Goal: Task Accomplishment & Management: Manage account settings

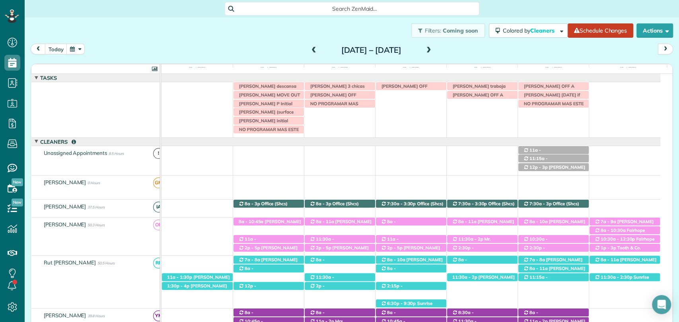
scroll to position [3, 3]
click at [433, 47] on span at bounding box center [428, 50] width 9 height 7
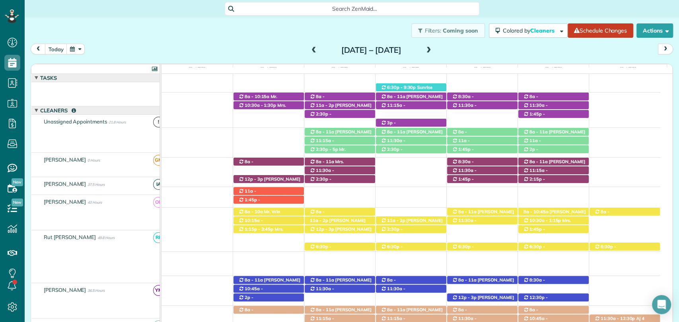
scroll to position [198, 0]
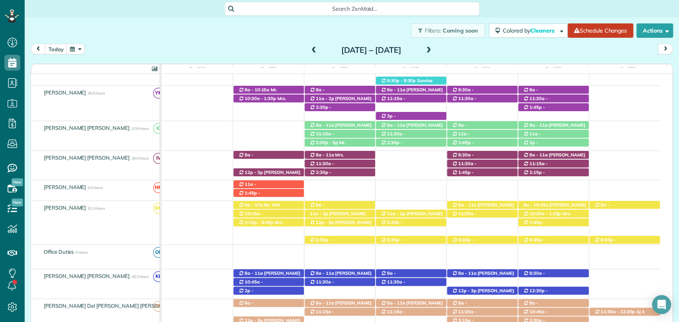
click at [505, 49] on div "[DATE] [DATE] – [DATE]" at bounding box center [352, 51] width 642 height 15
click at [307, 51] on div "[DATE] – [DATE]" at bounding box center [370, 50] width 127 height 13
click at [309, 50] on span at bounding box center [313, 50] width 9 height 7
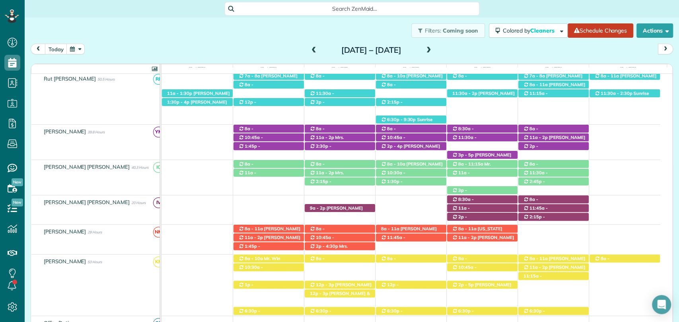
scroll to position [223, 0]
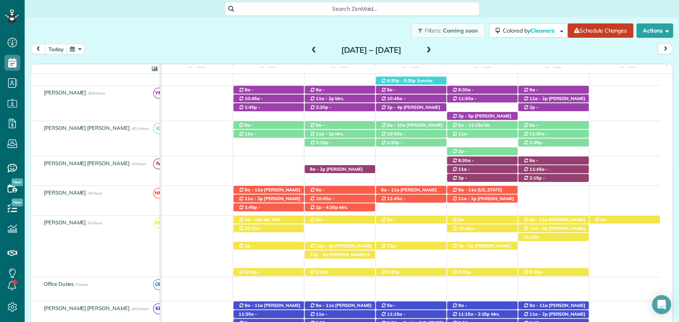
click at [309, 50] on span at bounding box center [313, 50] width 9 height 7
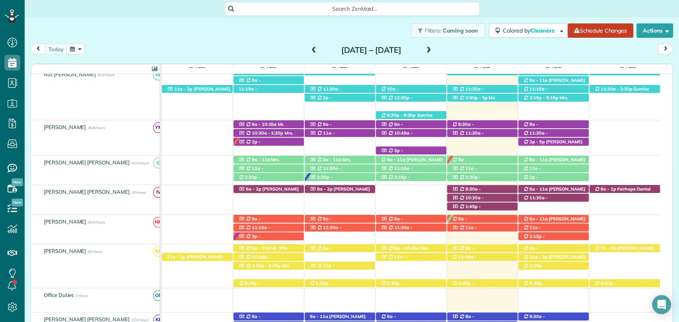
scroll to position [0, 0]
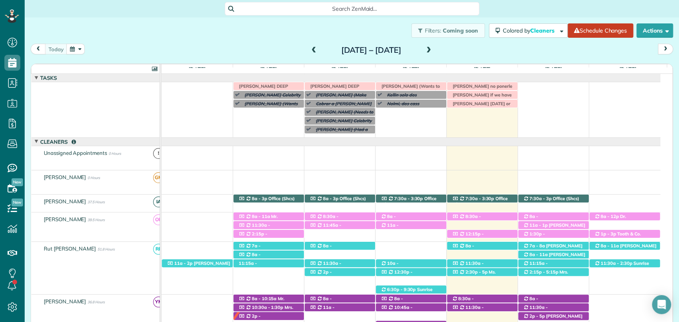
click at [433, 49] on span at bounding box center [428, 50] width 9 height 7
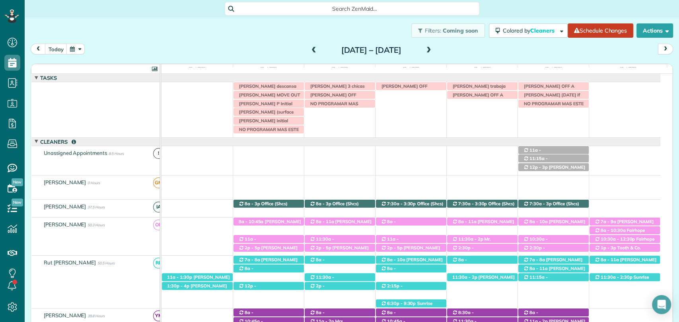
click at [258, 138] on div "[PERSON_NAME] descansa este lunes [PERSON_NAME] 3 [PERSON_NAME] OFF [PERSON_NAM…" at bounding box center [410, 109] width 499 height 55
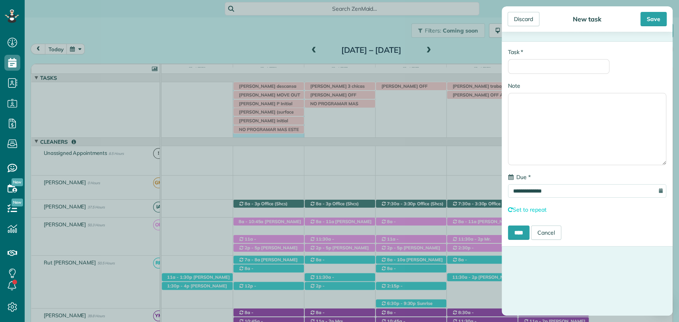
click at [531, 76] on div "**********" at bounding box center [586, 144] width 171 height 206
click at [528, 73] on input "* Task" at bounding box center [558, 66] width 101 height 15
type input "**********"
click at [648, 22] on div "Save" at bounding box center [653, 19] width 26 height 14
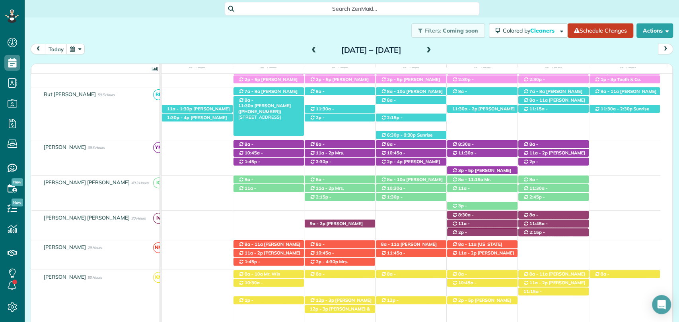
scroll to position [185, 0]
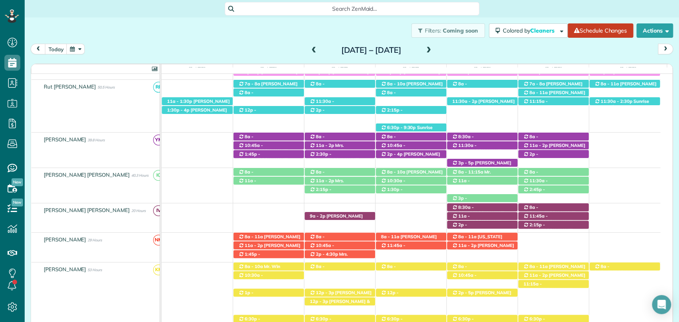
click at [309, 49] on span at bounding box center [313, 50] width 9 height 7
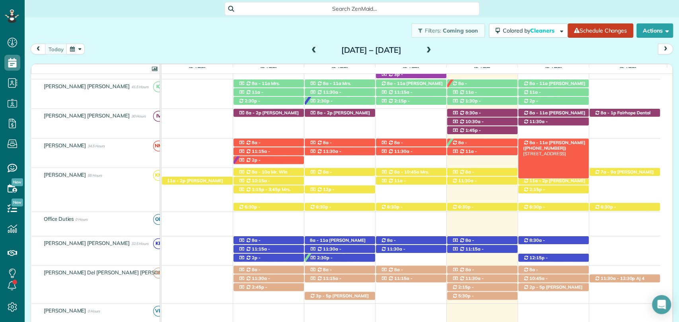
scroll to position [251, 0]
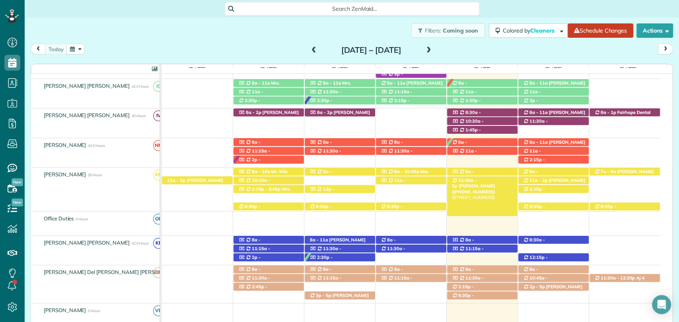
click at [478, 183] on span "[PERSON_NAME] ([PHONE_NUMBER])" at bounding box center [473, 188] width 43 height 11
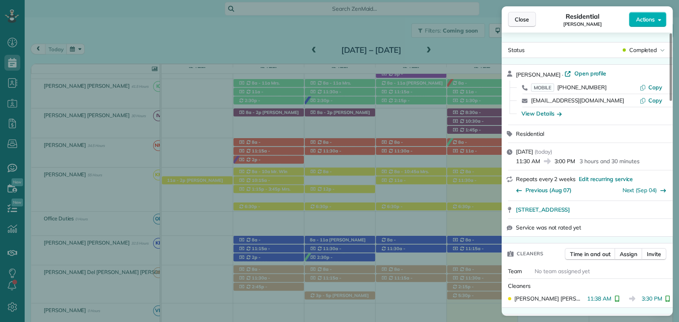
click at [521, 23] on span "Close" at bounding box center [522, 20] width 14 height 8
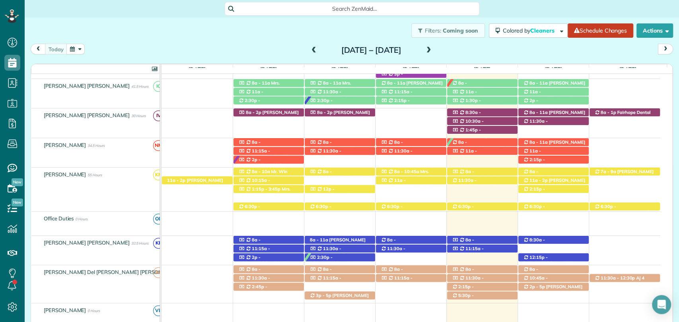
click at [488, 58] on div "[DATE] [DATE] – [DATE] [DATE] 6 Man Hours 2 Appointments 50% Paid All Assigned …" at bounding box center [352, 177] width 642 height 266
click at [491, 183] on span "[PERSON_NAME] ([PHONE_NUMBER])" at bounding box center [473, 188] width 43 height 11
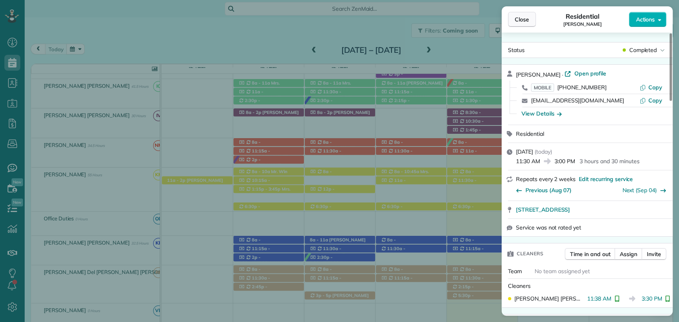
click at [534, 24] on button "Close" at bounding box center [522, 19] width 28 height 15
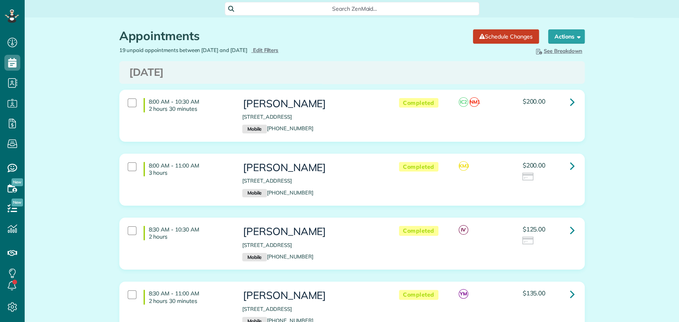
scroll to position [3, 3]
click at [312, 12] on span "Search ZenMaid…" at bounding box center [355, 9] width 242 height 8
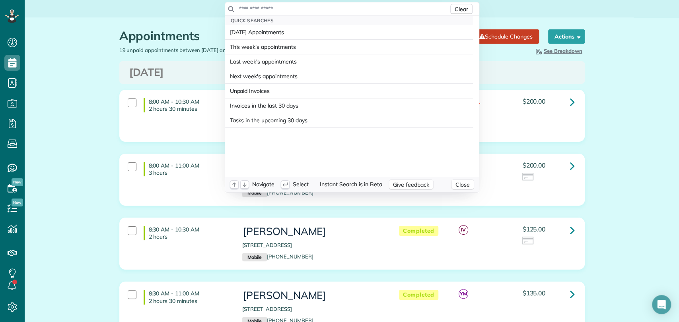
click at [305, 12] on input "text" at bounding box center [344, 9] width 210 height 8
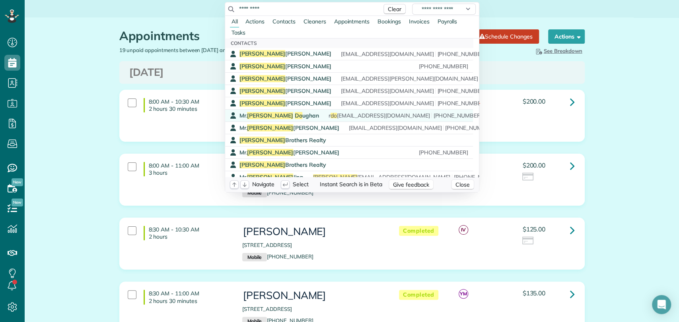
type input "*********"
click at [309, 117] on div "Mr. Robert Do ughan r do ughan1287@gmail.com (251) 404-0910" at bounding box center [354, 116] width 231 height 8
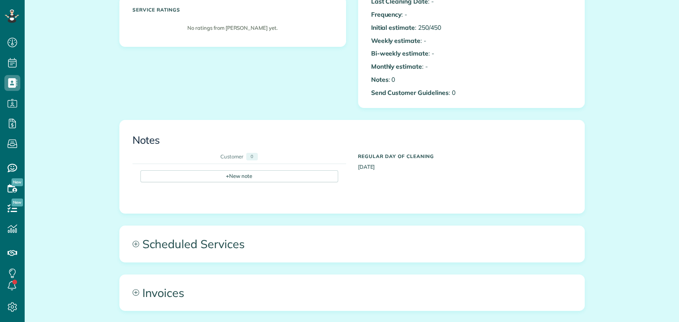
scroll to position [263, 0]
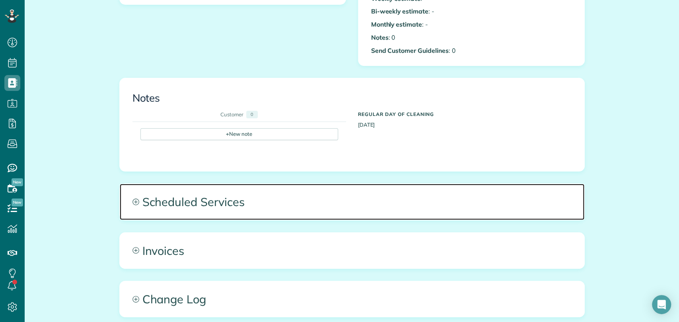
click at [200, 203] on span "Scheduled Services" at bounding box center [352, 202] width 464 height 36
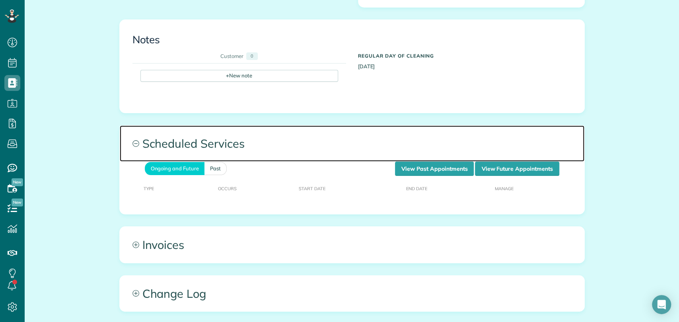
scroll to position [321, 0]
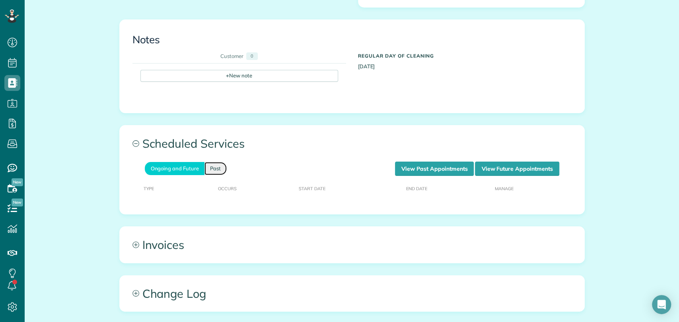
click at [212, 169] on link "Past" at bounding box center [215, 168] width 22 height 13
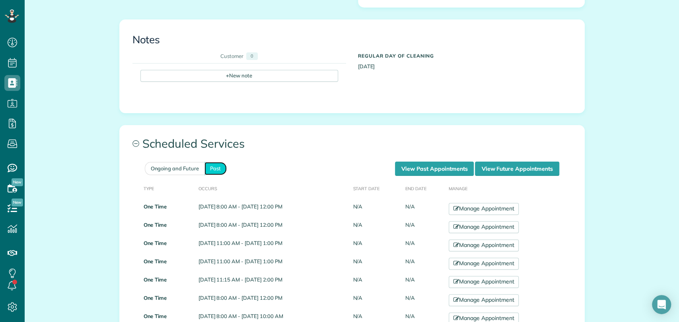
scroll to position [353, 0]
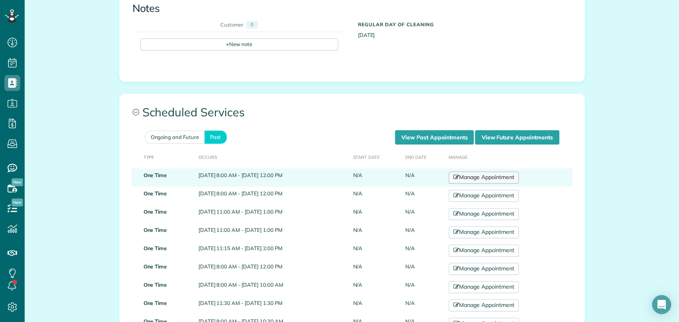
click at [499, 179] on link "Manage Appointment" at bounding box center [484, 178] width 70 height 12
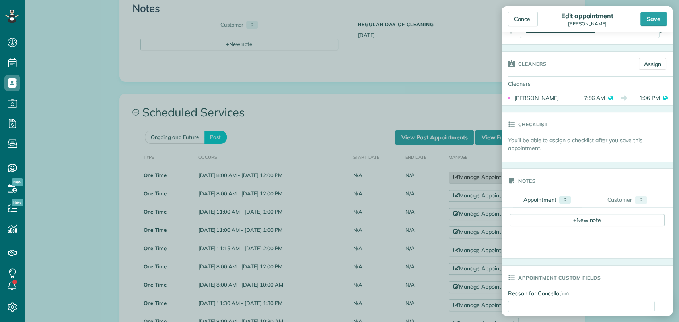
scroll to position [77, 0]
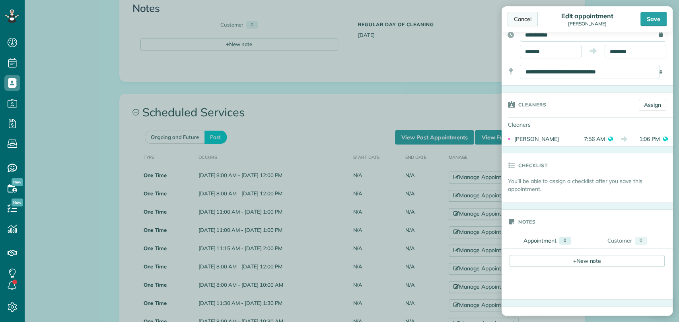
click at [519, 19] on div "Cancel" at bounding box center [522, 19] width 30 height 14
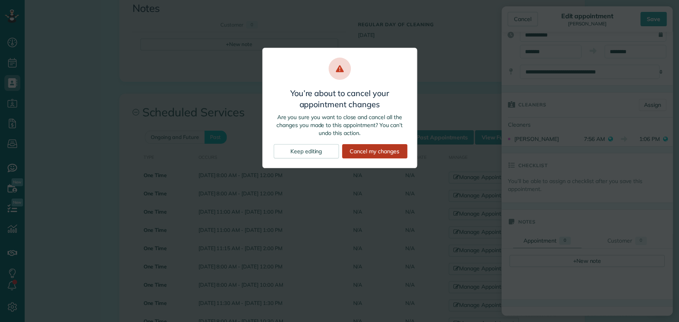
click at [361, 152] on div "Cancel my changes" at bounding box center [374, 151] width 65 height 14
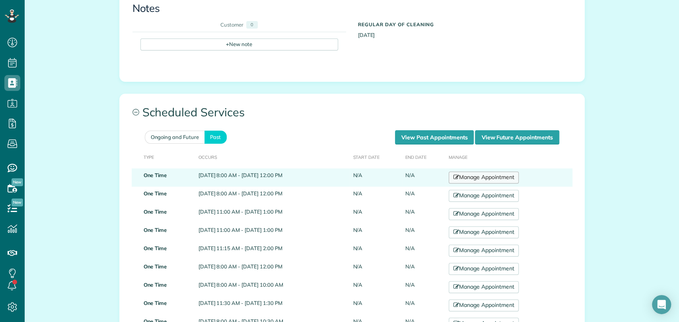
click at [519, 177] on link "Manage Appointment" at bounding box center [484, 178] width 70 height 12
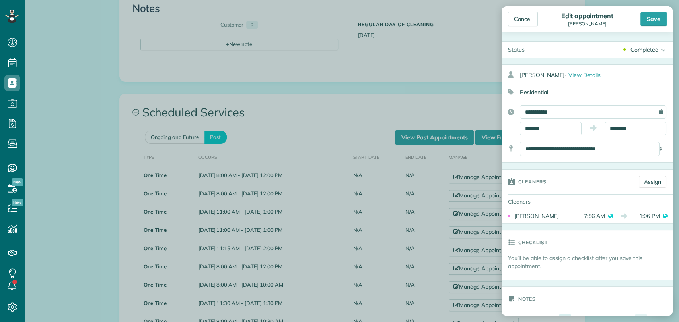
click at [525, 27] on div "Cancel Edit appointment Mr. Robert Doughan Save" at bounding box center [586, 18] width 171 height 25
click at [516, 19] on div "Cancel" at bounding box center [522, 19] width 30 height 14
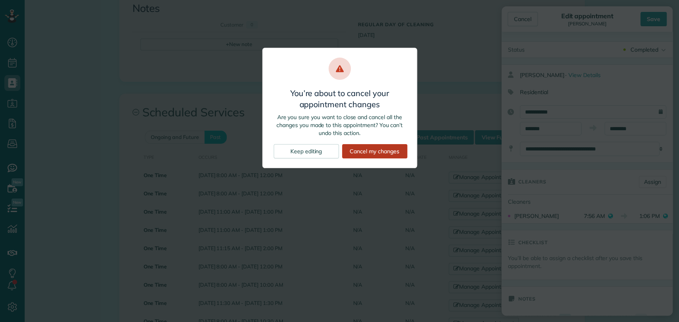
click at [379, 150] on div "Cancel my changes" at bounding box center [374, 151] width 65 height 14
